Goal: Transaction & Acquisition: Purchase product/service

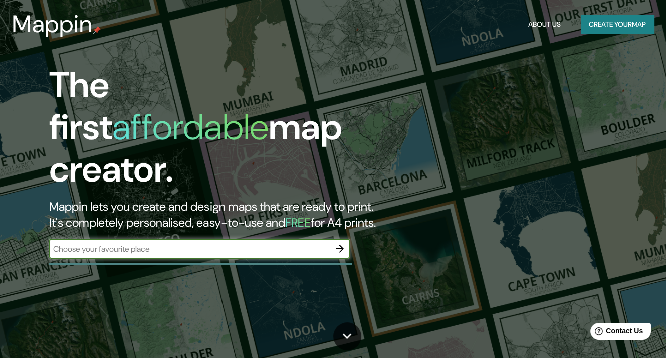
click at [249, 243] on input "text" at bounding box center [189, 249] width 281 height 12
type input "arequipa [GEOGRAPHIC_DATA]"
click at [341, 243] on icon "button" at bounding box center [340, 249] width 12 height 12
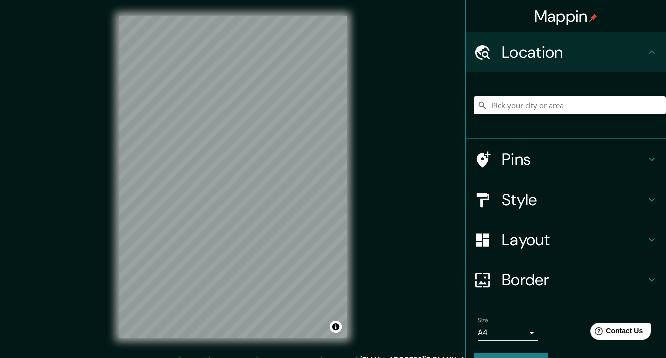
click at [563, 154] on h4 "Pins" at bounding box center [574, 159] width 144 height 20
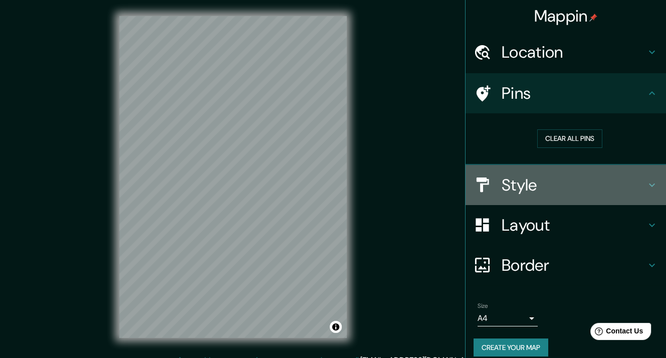
click at [516, 188] on h4 "Style" at bounding box center [574, 185] width 144 height 20
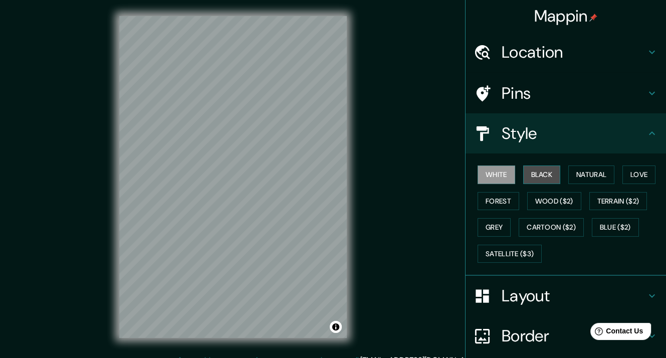
click at [533, 172] on button "Black" at bounding box center [542, 174] width 38 height 19
click at [499, 171] on button "White" at bounding box center [497, 174] width 38 height 19
click at [586, 172] on button "Natural" at bounding box center [591, 174] width 46 height 19
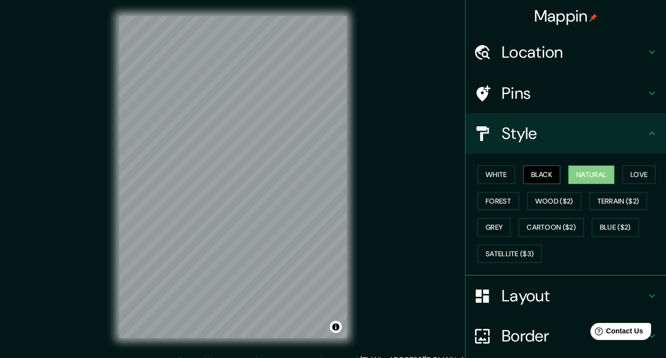
click at [539, 170] on button "Black" at bounding box center [542, 174] width 38 height 19
click at [547, 193] on button "Wood ($2)" at bounding box center [554, 201] width 54 height 19
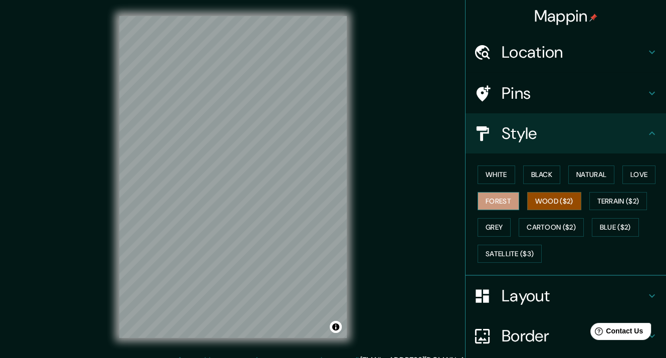
click at [500, 196] on button "Forest" at bounding box center [499, 201] width 42 height 19
click at [501, 178] on button "White" at bounding box center [497, 174] width 38 height 19
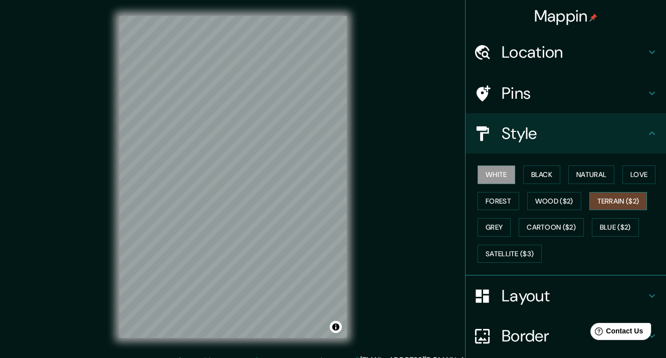
click at [612, 201] on button "Terrain ($2)" at bounding box center [618, 201] width 58 height 19
click at [603, 225] on button "Blue ($2)" at bounding box center [615, 227] width 47 height 19
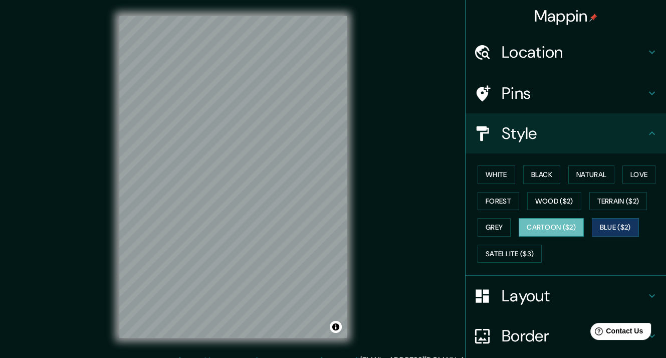
click at [552, 223] on button "Cartoon ($2)" at bounding box center [551, 227] width 65 height 19
click at [536, 175] on button "Black" at bounding box center [542, 174] width 38 height 19
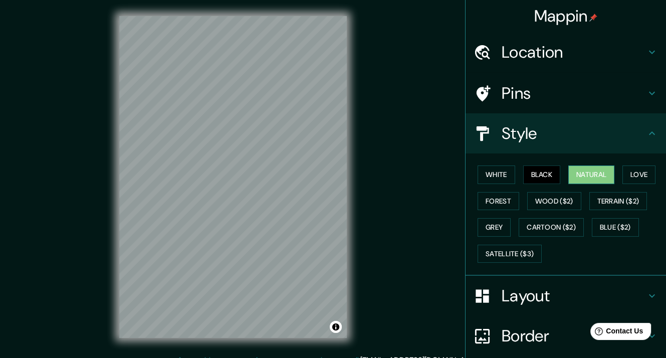
click at [575, 172] on button "Natural" at bounding box center [591, 174] width 46 height 19
click at [631, 171] on button "Love" at bounding box center [638, 174] width 33 height 19
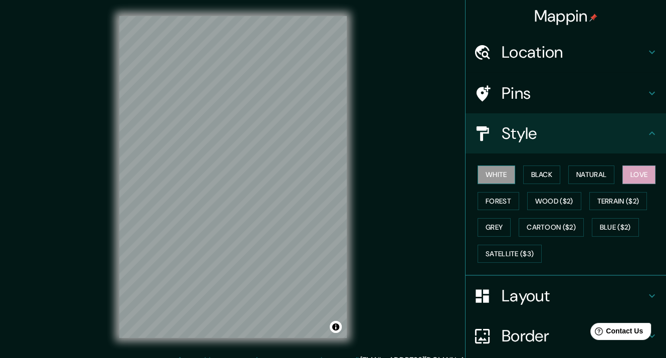
click at [503, 179] on button "White" at bounding box center [497, 174] width 38 height 19
click at [542, 166] on button "Black" at bounding box center [542, 174] width 38 height 19
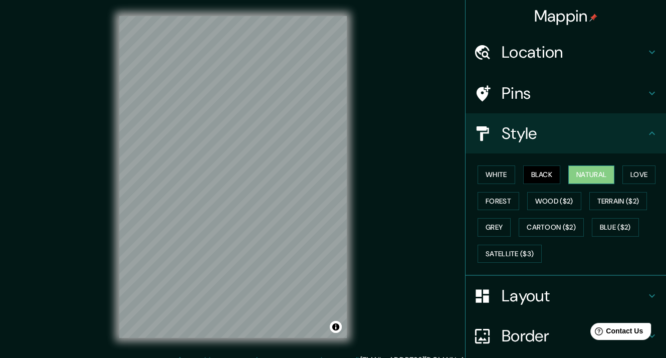
click at [578, 173] on button "Natural" at bounding box center [591, 174] width 46 height 19
